Goal: Task Accomplishment & Management: Use online tool/utility

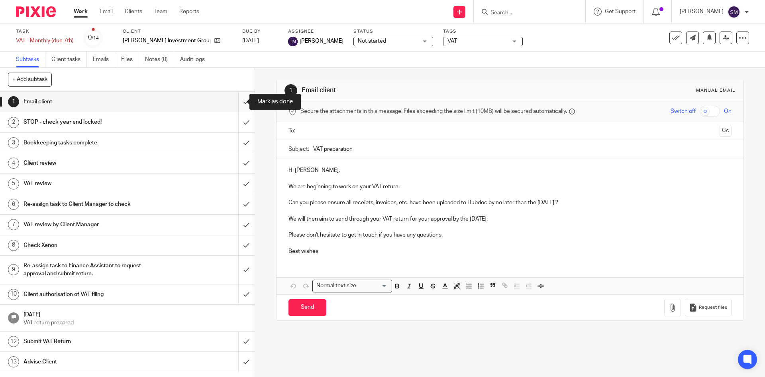
click at [239, 101] on input "submit" at bounding box center [127, 102] width 255 height 20
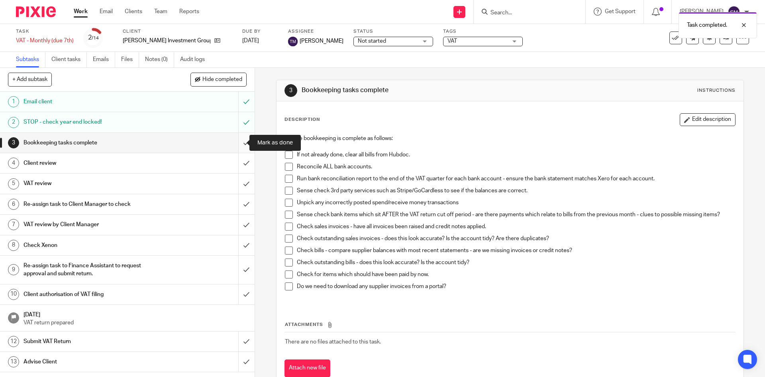
click at [236, 142] on input "submit" at bounding box center [127, 143] width 255 height 20
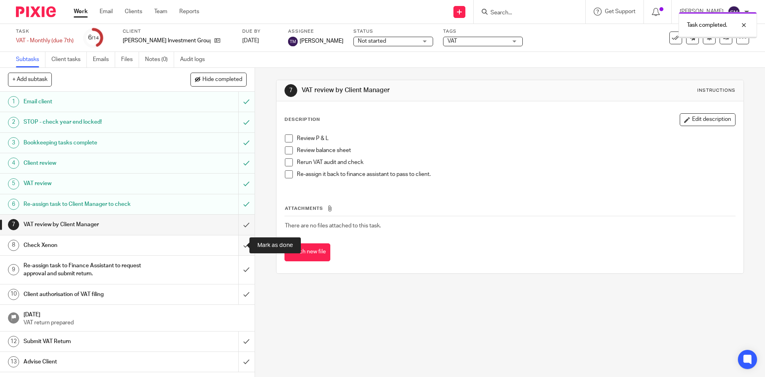
click at [235, 246] on input "submit" at bounding box center [127, 245] width 255 height 20
